Goal: Task Accomplishment & Management: Manage account settings

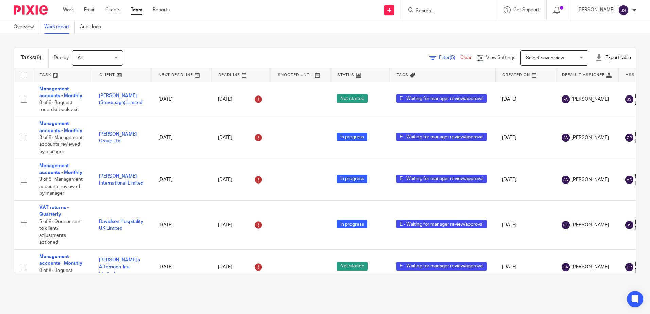
scroll to position [177, 0]
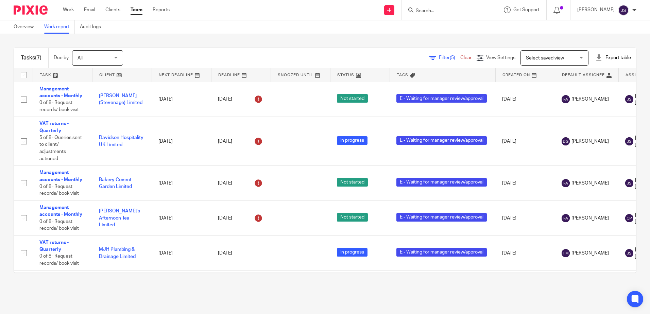
click at [120, 284] on div "Tasks (7) Due by All All [DATE] [DATE] This week Next week This month Next mont…" at bounding box center [325, 160] width 650 height 252
click at [120, 284] on div "Tasks (7) Due by All All Today Tomorrow This week Next week This month Next mon…" at bounding box center [325, 160] width 650 height 252
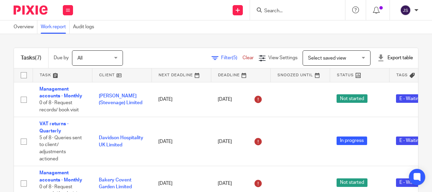
click at [285, 15] on div at bounding box center [297, 10] width 95 height 20
click at [284, 12] on input "Search" at bounding box center [294, 11] width 61 height 6
type input "hp tun"
click button "submit" at bounding box center [0, 0] width 0 height 0
click at [293, 28] on link at bounding box center [304, 26] width 84 height 10
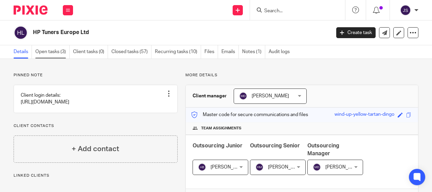
click at [53, 50] on link "Open tasks (3)" at bounding box center [52, 51] width 34 height 13
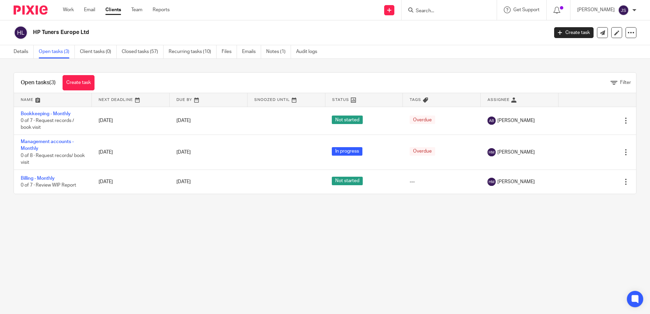
click at [343, 191] on main "HP Tuners Europe Ltd Create task Update from Companies House Export data Merge …" at bounding box center [325, 157] width 650 height 314
click at [327, 191] on main "HP Tuners Europe Ltd Create task Update from Companies House Export data Merge …" at bounding box center [325, 157] width 650 height 314
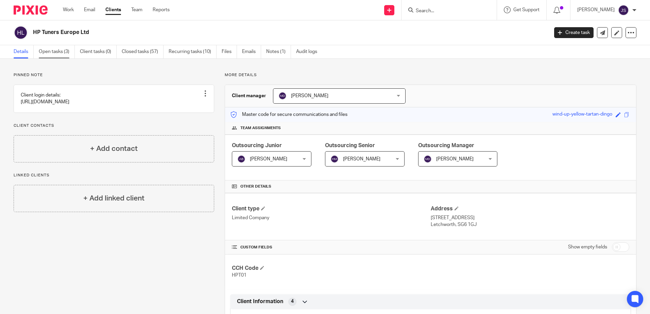
click at [57, 54] on link "Open tasks (3)" at bounding box center [57, 51] width 36 height 13
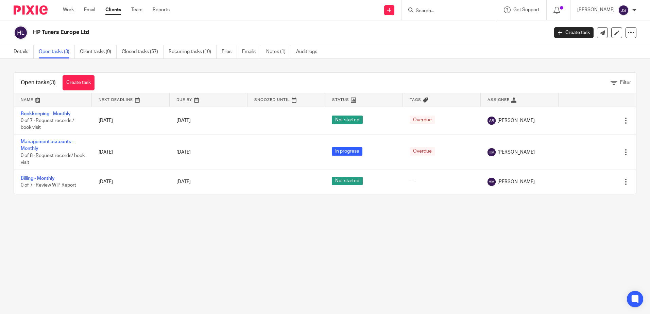
click at [124, 284] on main "HP Tuners Europe Ltd Create task Update from Companies House Export data Merge …" at bounding box center [325, 157] width 650 height 314
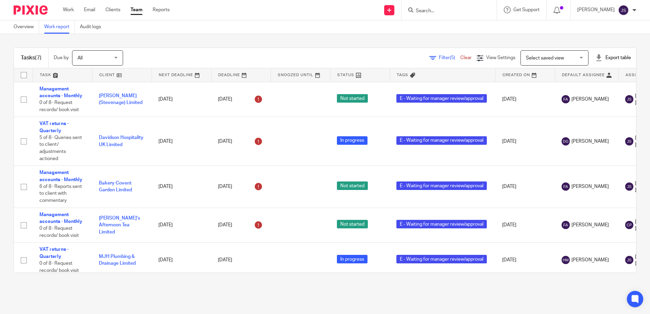
click at [152, 302] on main "Overview Work report Audit logs Tasks (7) Due by All All Today Tomorrow This we…" at bounding box center [325, 157] width 650 height 314
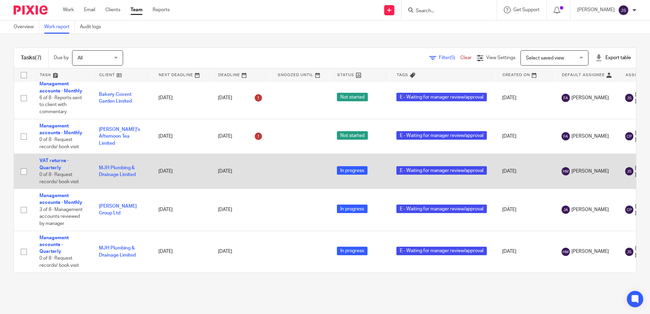
scroll to position [94, 0]
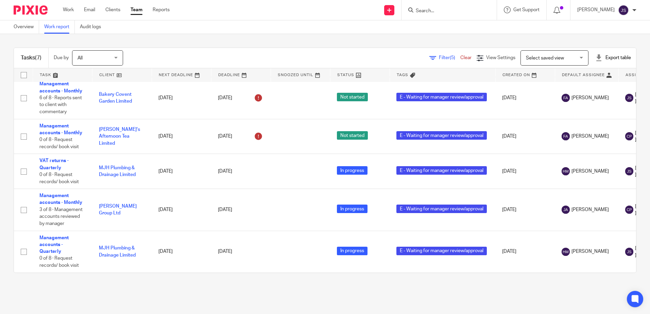
click at [312, 298] on main "Overview Work report Audit logs Tasks (7) Due by All All Today Tomorrow This we…" at bounding box center [325, 157] width 650 height 314
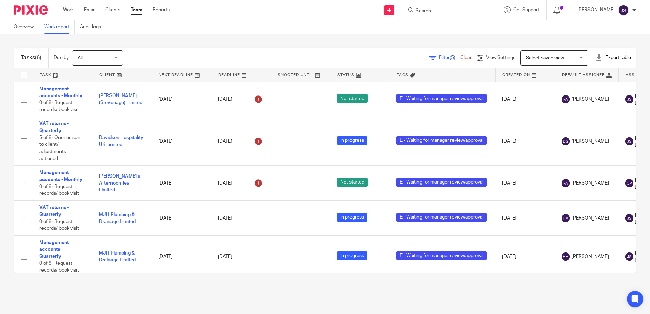
click at [219, 282] on div "Tasks (6) Due by All All Today Tomorrow This week Next week This month Next mon…" at bounding box center [325, 160] width 650 height 252
click at [423, 298] on main "Overview Work report Audit logs Tasks (6) Due by All All Today Tomorrow This we…" at bounding box center [325, 157] width 650 height 314
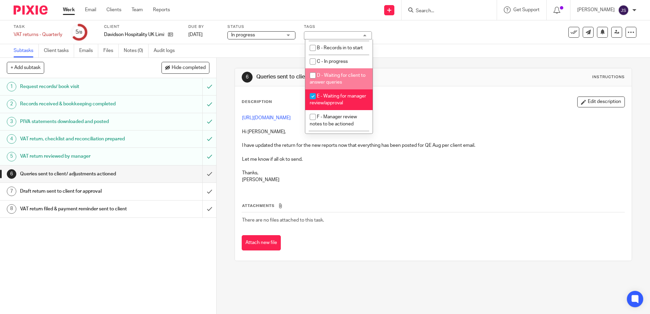
scroll to position [34, 0]
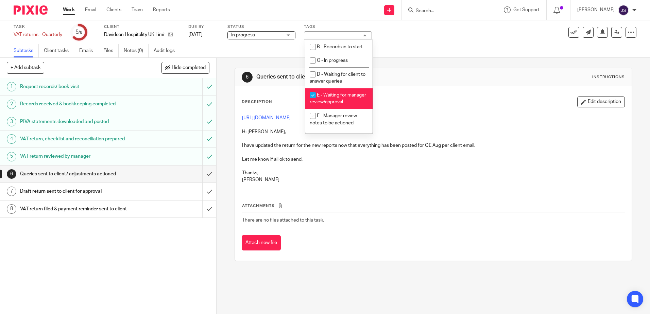
click at [343, 105] on li "E - Waiting for manager review/approval" at bounding box center [338, 98] width 67 height 21
checkbox input "false"
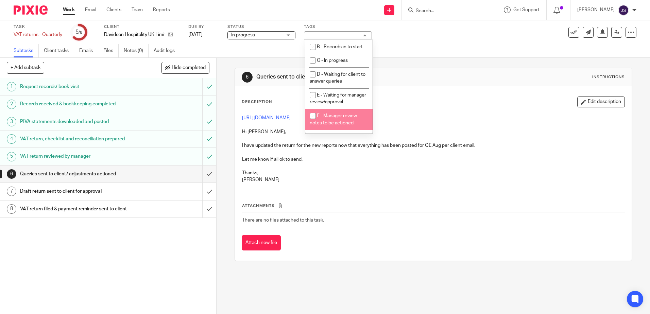
click at [345, 122] on span "F - Manager review notes to be actioned" at bounding box center [333, 119] width 47 height 12
checkbox input "true"
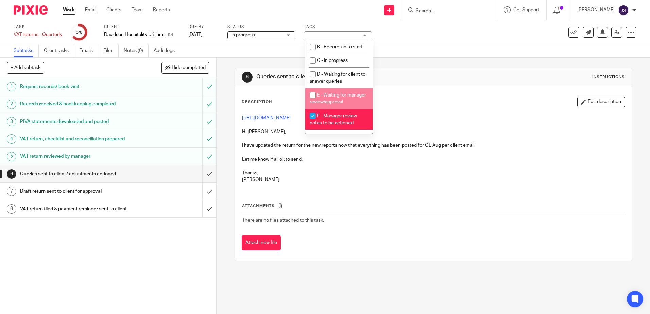
click at [416, 103] on div "Description Edit description" at bounding box center [433, 102] width 383 height 11
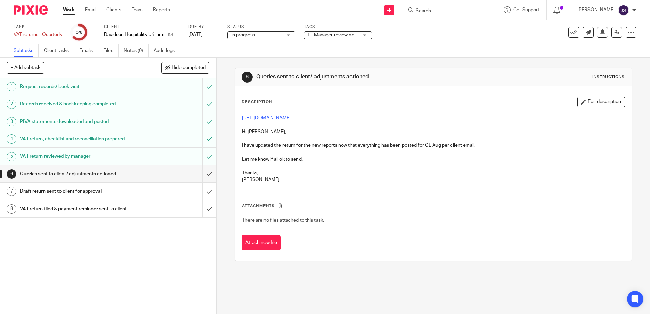
click at [118, 158] on h1 "VAT return reviewed by manager" at bounding box center [78, 156] width 117 height 10
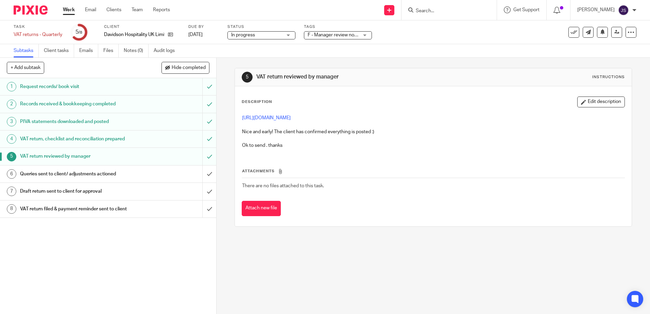
click at [291, 148] on p "Ok to send . thanks" at bounding box center [433, 145] width 382 height 7
click at [614, 103] on button "Edit description" at bounding box center [601, 102] width 48 height 11
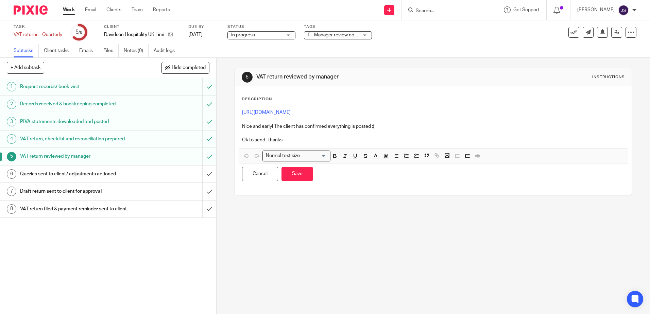
click at [310, 141] on p "Ok to send . thanks" at bounding box center [433, 140] width 382 height 7
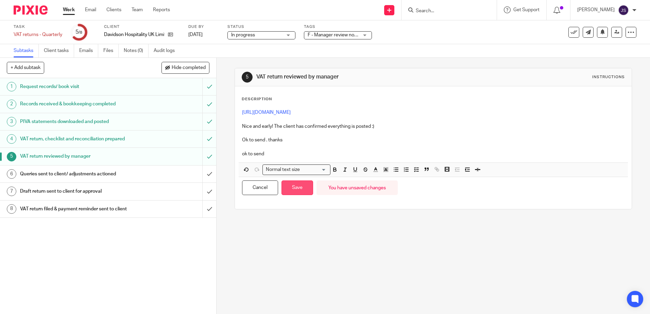
click at [293, 193] on button "Save" at bounding box center [297, 187] width 32 height 15
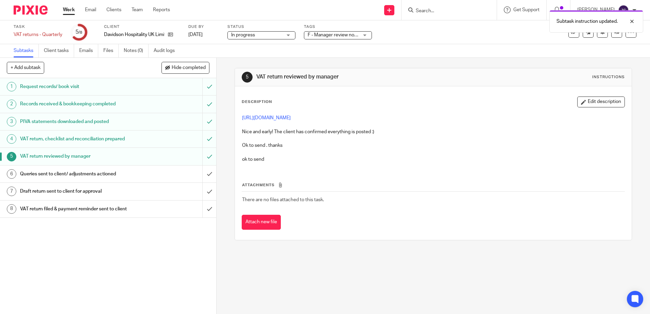
click at [116, 173] on h1 "Queries sent to client/ adjustments actioned" at bounding box center [78, 174] width 117 height 10
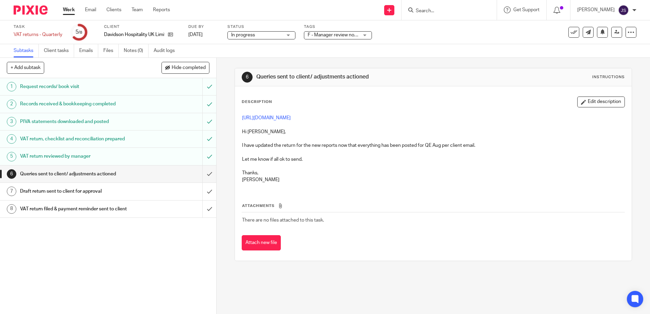
click at [319, 174] on p "Thanks," at bounding box center [433, 173] width 382 height 7
click at [591, 104] on button "Edit description" at bounding box center [601, 102] width 48 height 11
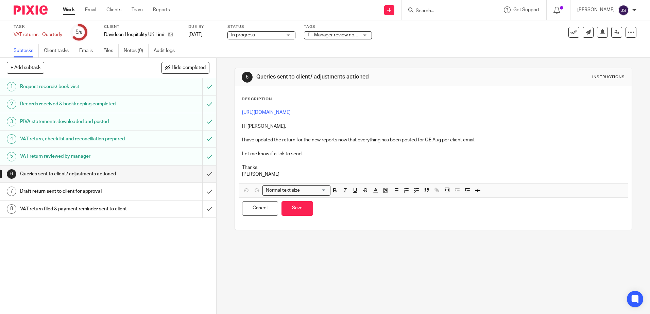
click at [298, 174] on p "[PERSON_NAME]" at bounding box center [433, 174] width 382 height 7
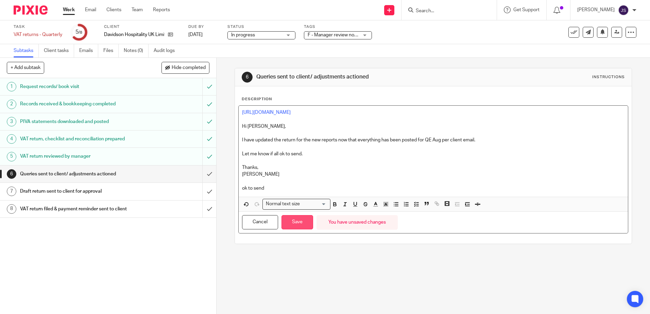
click at [301, 225] on button "Save" at bounding box center [297, 222] width 32 height 15
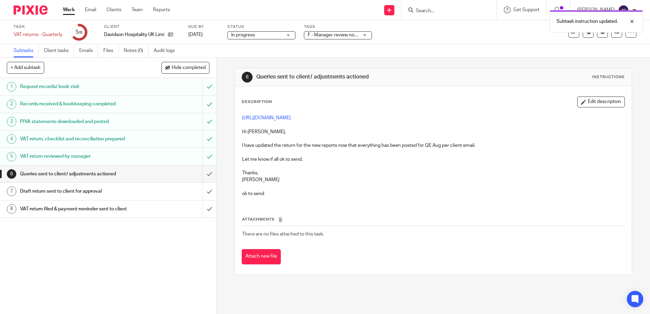
click at [328, 33] on span "F - Manager review notes to be actioned" at bounding box center [350, 35] width 85 height 5
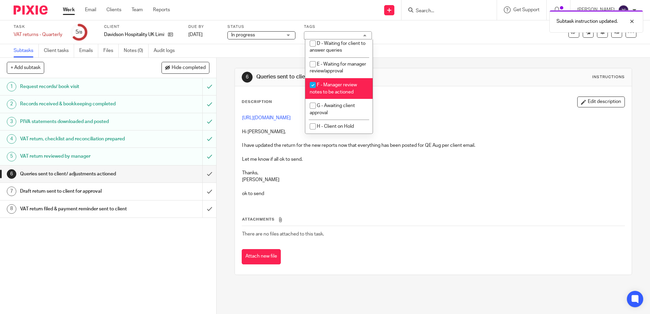
scroll to position [68, 0]
click at [495, 95] on div "Description Edit description https://cloudimanage.com/work/link/f/LLP!10387420 …" at bounding box center [433, 180] width 396 height 188
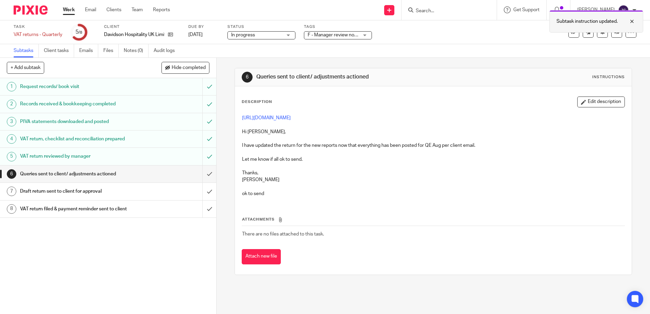
click at [611, 32] on div "Subtask instruction updated." at bounding box center [596, 21] width 94 height 22
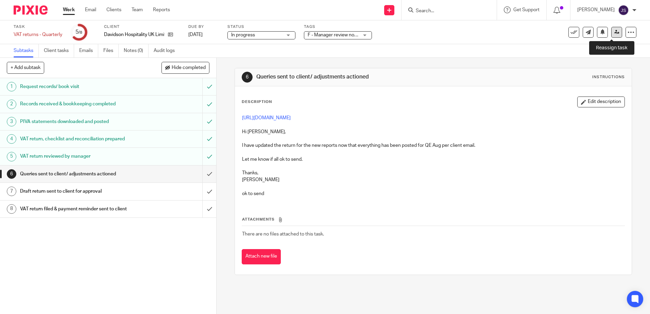
click at [614, 32] on icon at bounding box center [616, 32] width 5 height 5
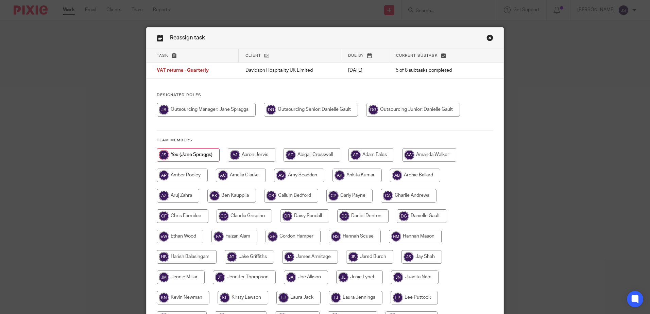
click at [328, 108] on input "radio" at bounding box center [311, 110] width 94 height 14
radio input "true"
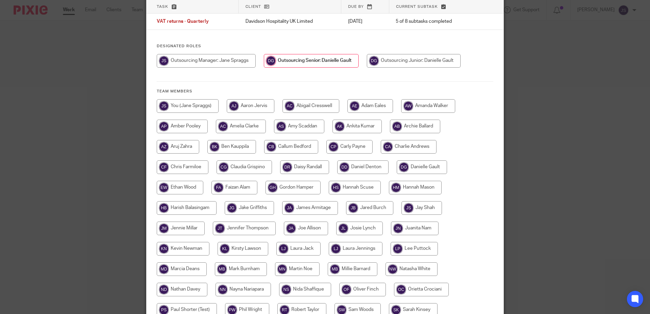
scroll to position [155, 0]
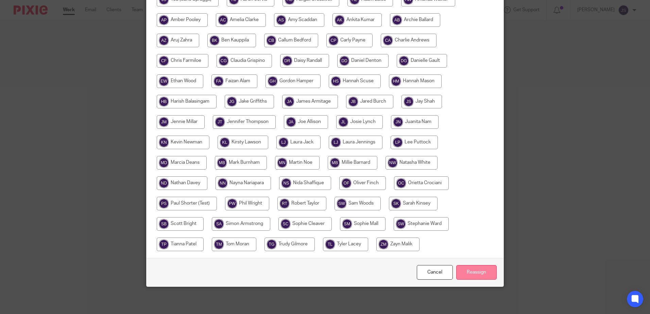
click at [485, 269] on input "Reassign" at bounding box center [476, 272] width 40 height 15
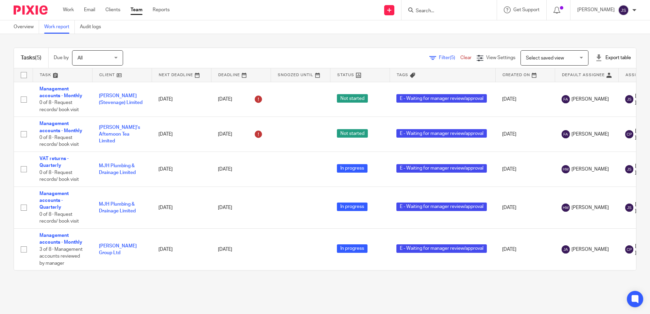
click at [113, 288] on main "Overview Work report Audit logs Tasks (5) Due by All All [DATE] [DATE] This wee…" at bounding box center [325, 157] width 650 height 314
